Goal: Task Accomplishment & Management: Manage account settings

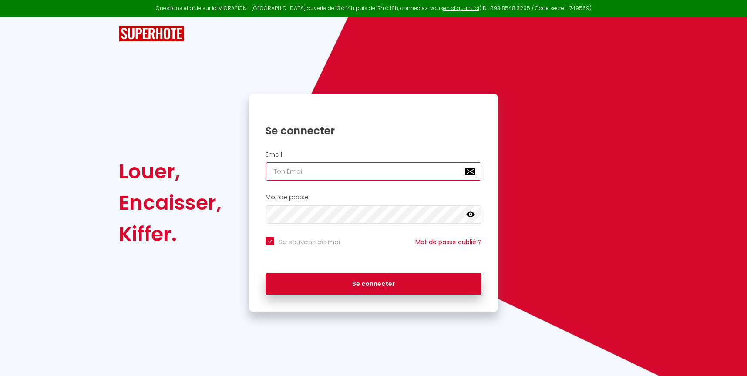
click at [313, 175] on input "email" at bounding box center [373, 171] width 216 height 18
type input "[EMAIL_ADDRESS][DOMAIN_NAME]"
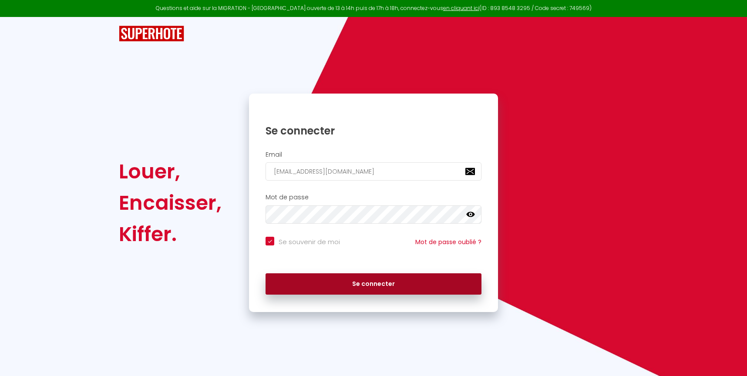
click at [405, 291] on button "Se connecter" at bounding box center [373, 284] width 216 height 22
checkbox input "true"
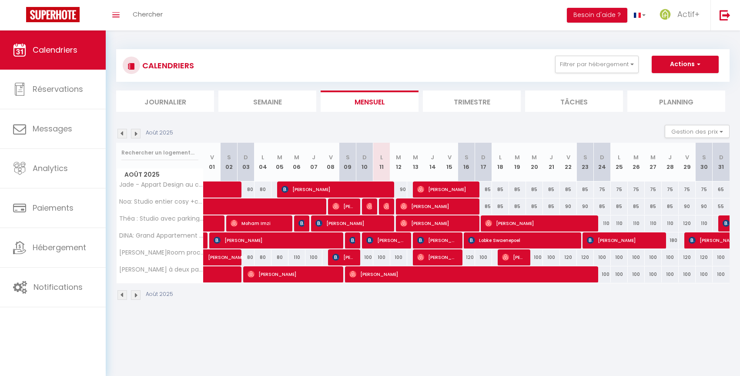
click at [380, 257] on div "100" at bounding box center [381, 257] width 17 height 16
type input "100"
type input "Lun 11 Août 2025"
type input "[DATE]"
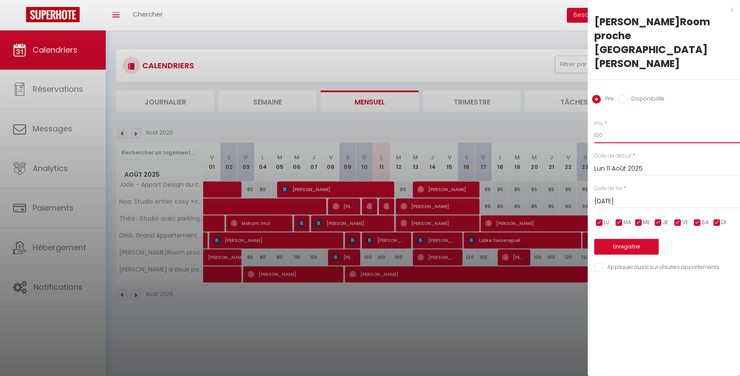
click at [597, 127] on input "100" at bounding box center [667, 135] width 146 height 16
type input "85"
click at [613, 196] on input "[DATE]" at bounding box center [667, 201] width 146 height 11
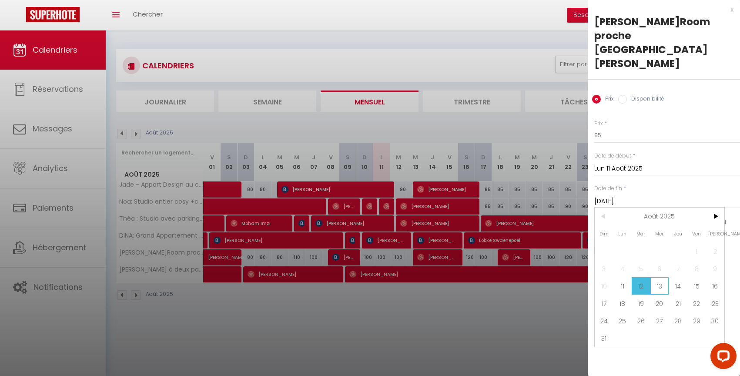
click at [662, 277] on span "13" at bounding box center [660, 285] width 19 height 17
type input "Mer 13 Août 2025"
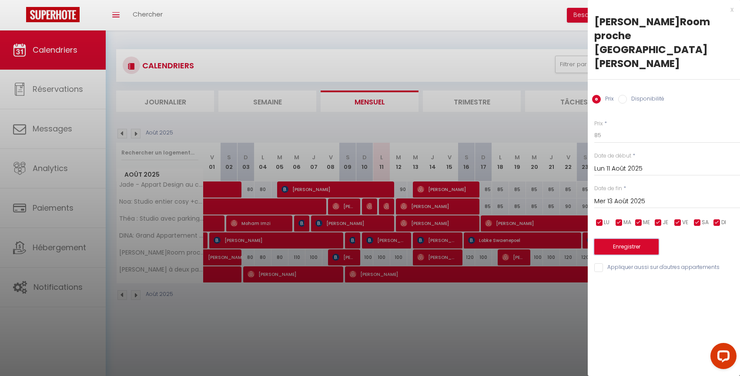
click at [624, 239] on button "Enregistrer" at bounding box center [626, 247] width 64 height 16
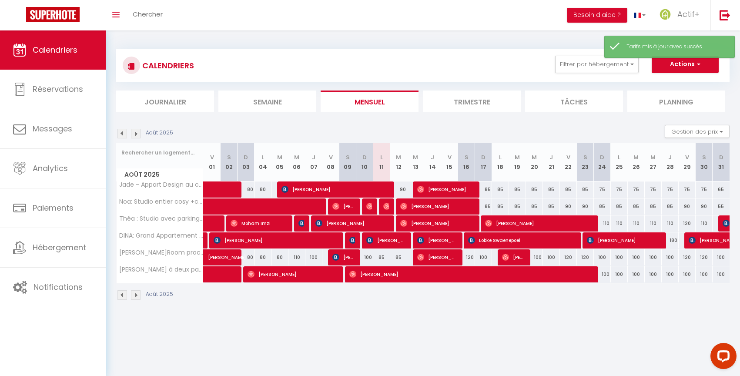
click at [123, 134] on img at bounding box center [122, 134] width 10 height 10
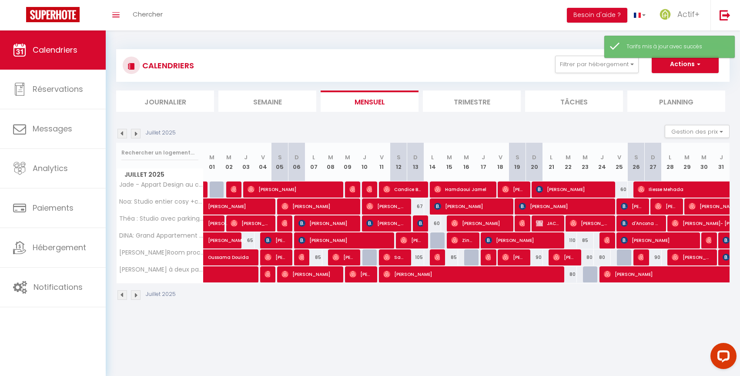
click at [134, 134] on img at bounding box center [136, 134] width 10 height 10
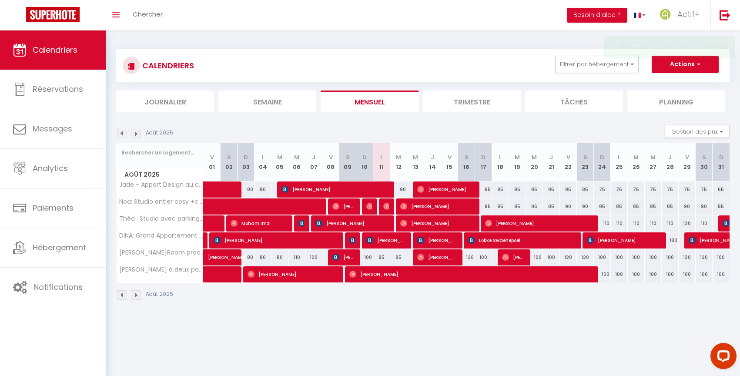
click at [403, 190] on div "90" at bounding box center [398, 189] width 17 height 16
type input "90"
type input "[DATE]"
type input "Mer 13 Août 2025"
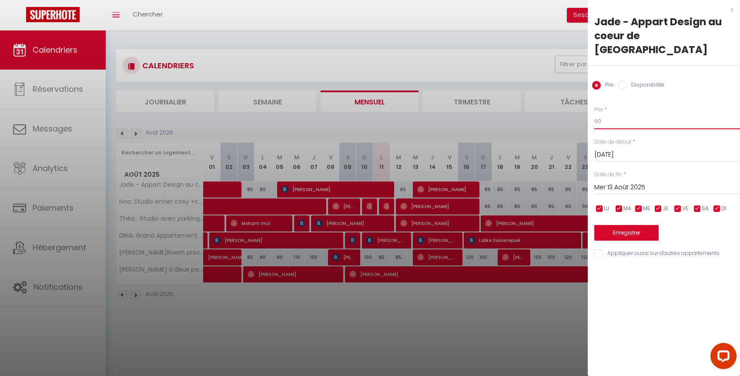
click at [602, 114] on input "90" at bounding box center [667, 122] width 146 height 16
type input "75"
click at [620, 225] on button "Enregistrer" at bounding box center [626, 233] width 64 height 16
